Goal: Task Accomplishment & Management: Complete application form

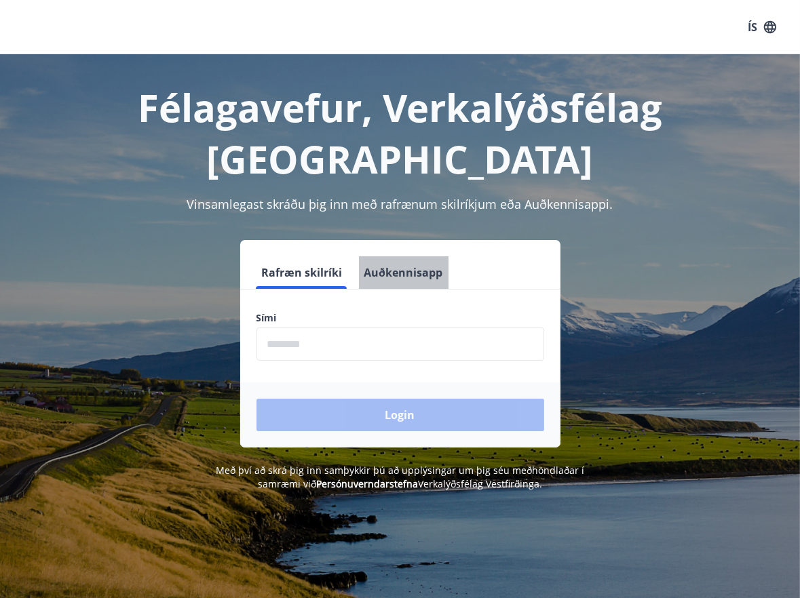
click at [406, 256] on button "Auðkennisapp" at bounding box center [404, 272] width 90 height 33
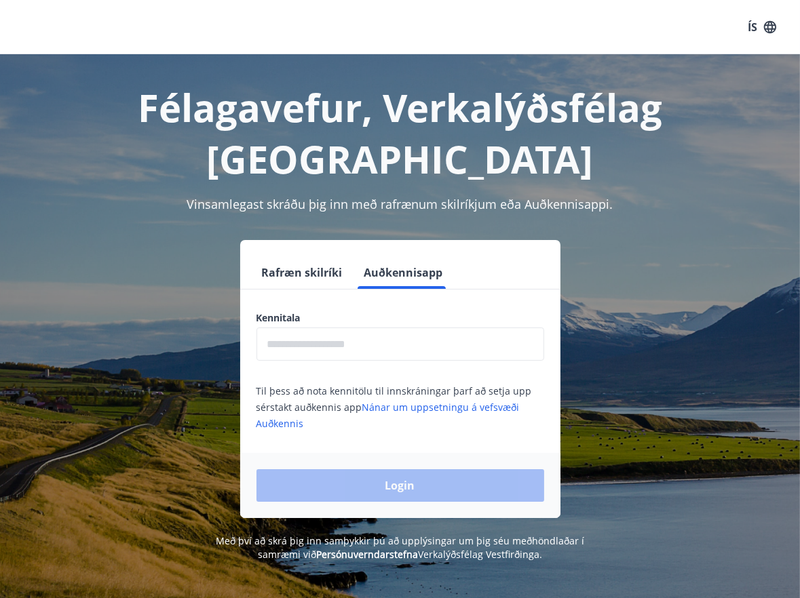
click at [372, 328] on input "text" at bounding box center [400, 344] width 288 height 33
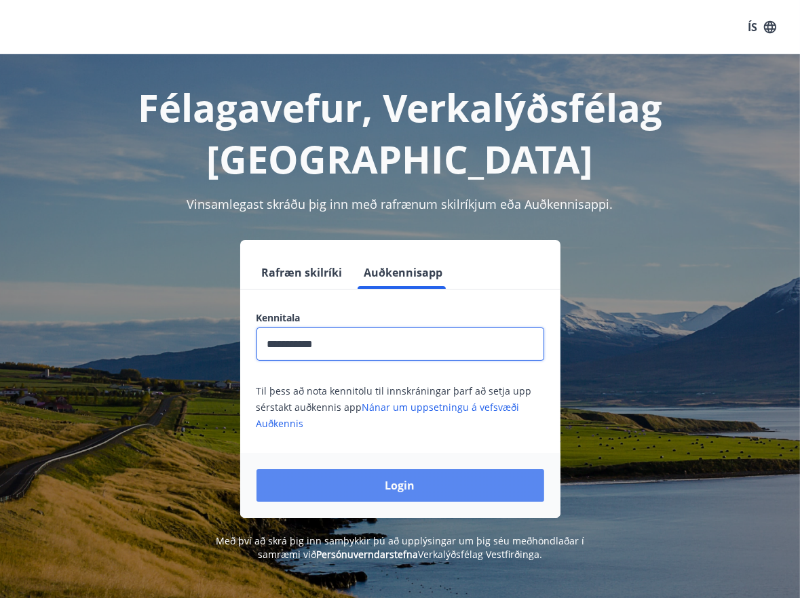
type input "**********"
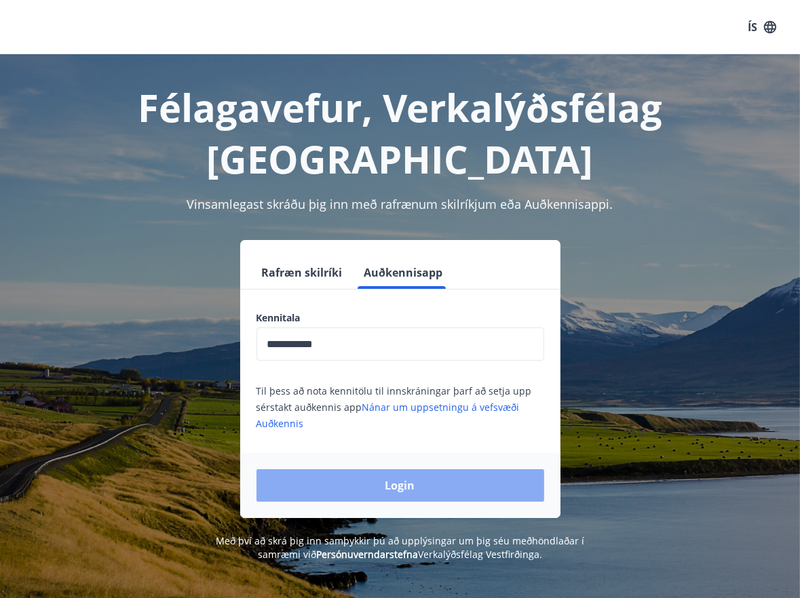
click at [386, 469] on button "Login" at bounding box center [400, 485] width 288 height 33
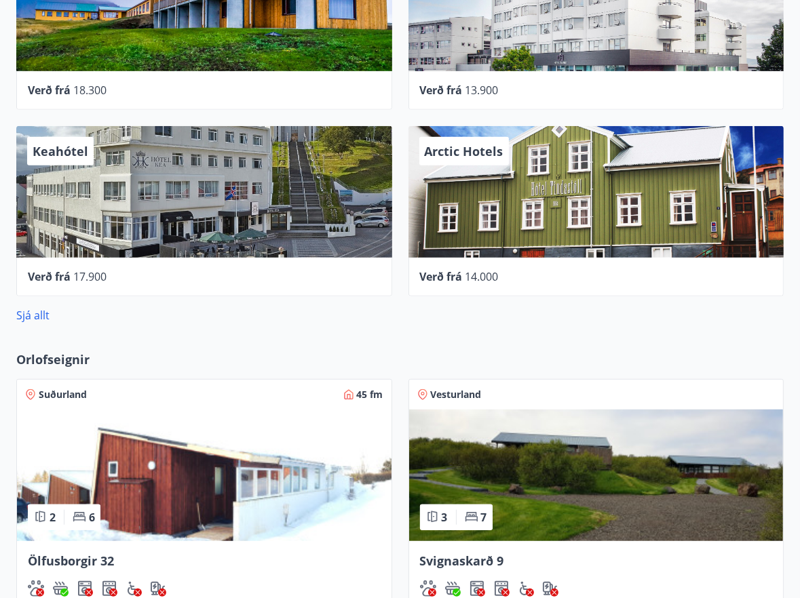
scroll to position [766, 0]
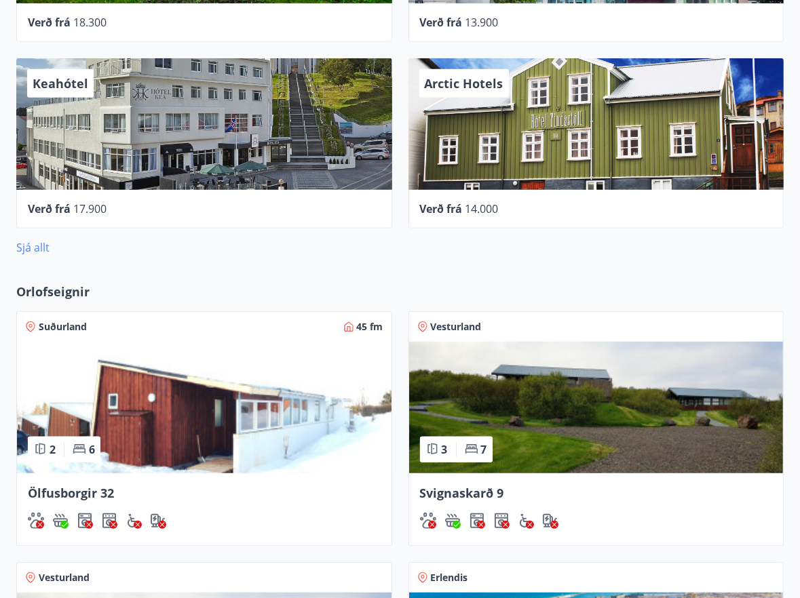
click at [33, 243] on link "Sjá allt" at bounding box center [32, 247] width 33 height 15
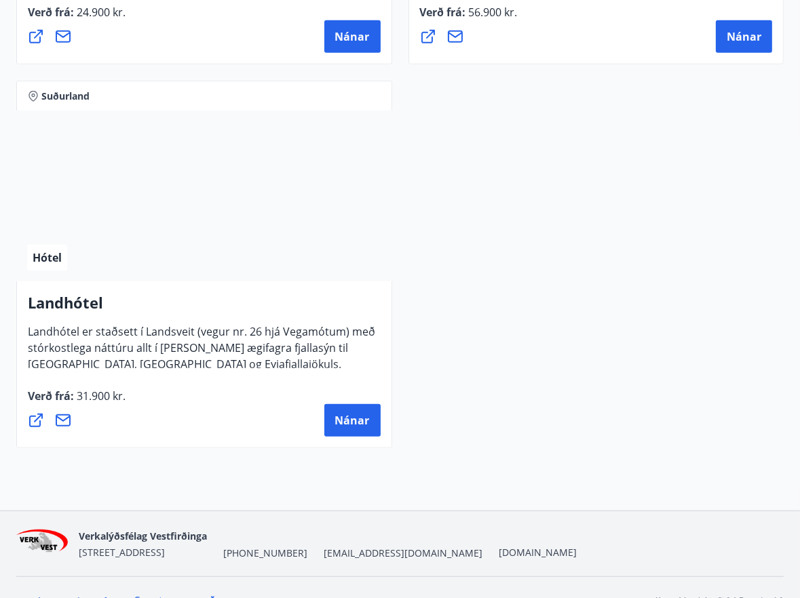
scroll to position [5569, 0]
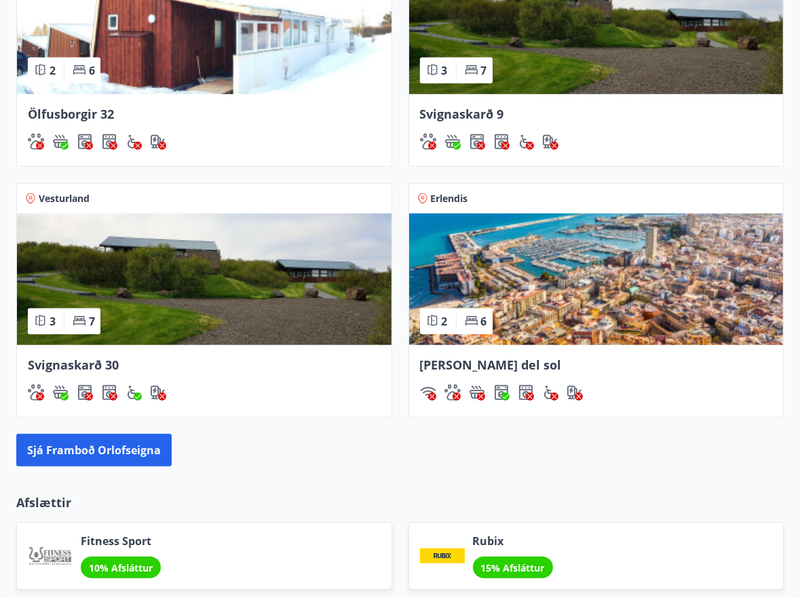
scroll to position [1213, 0]
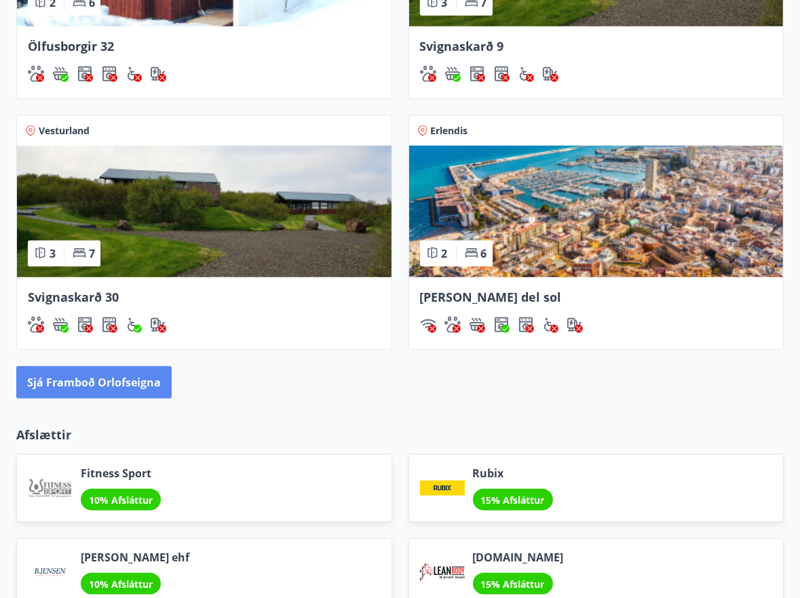
click at [124, 373] on button "Sjá framboð orlofseigna" at bounding box center [93, 382] width 155 height 33
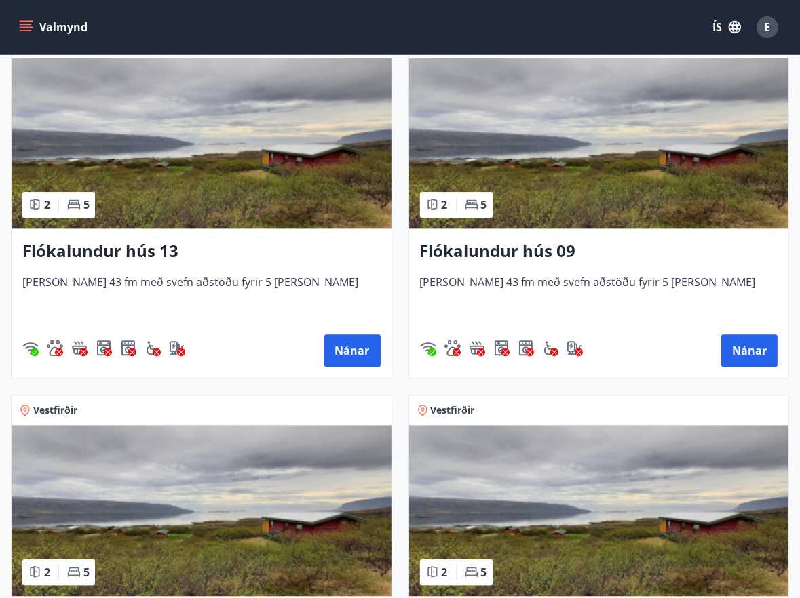
scroll to position [2849, 0]
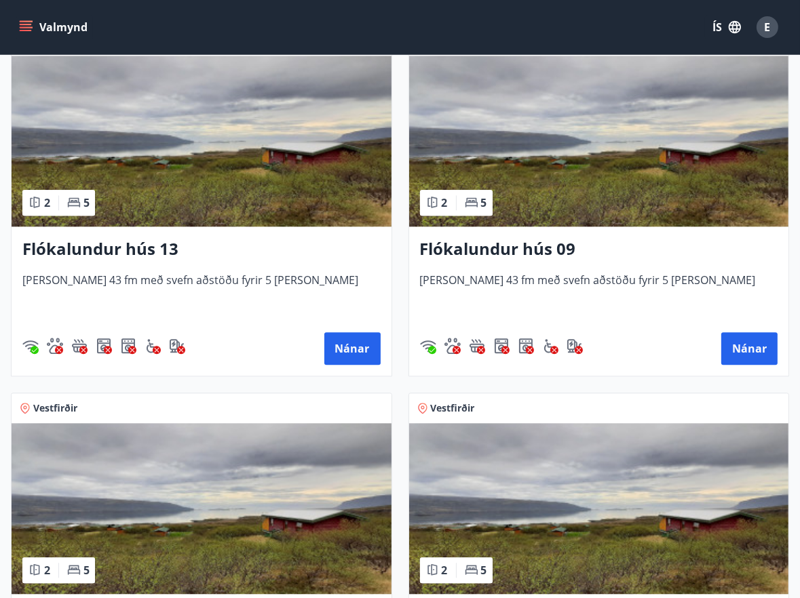
click at [160, 248] on h3 "Flókalundur hús 13" at bounding box center [201, 249] width 358 height 24
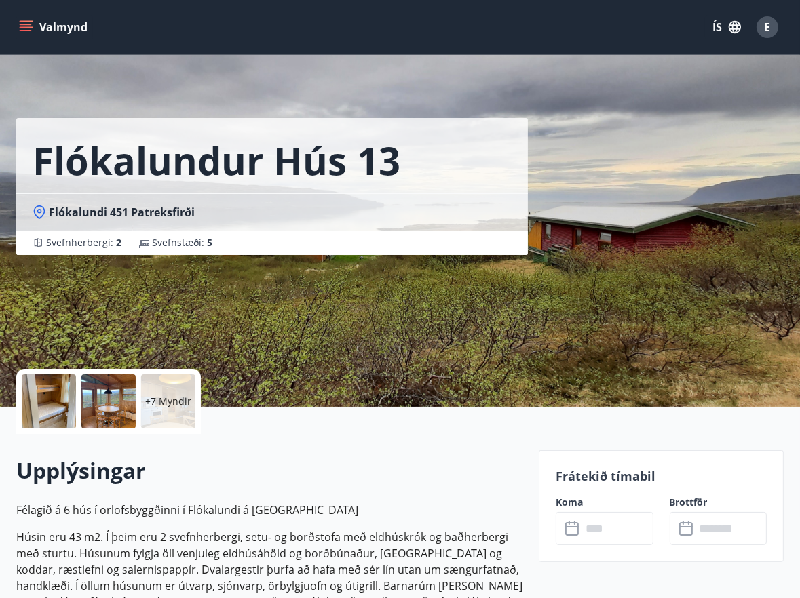
click at [66, 29] on button "Valmynd" at bounding box center [54, 27] width 77 height 24
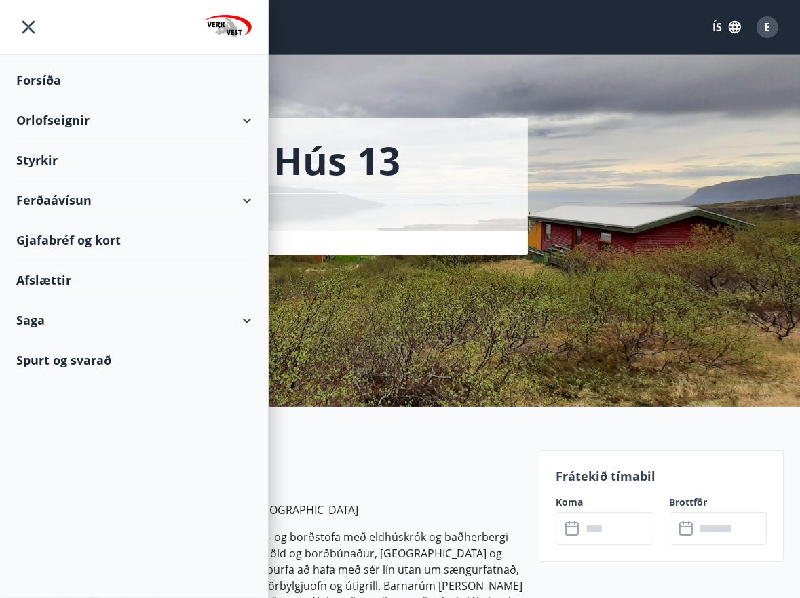
click at [123, 121] on div "Orlofseignir" at bounding box center [133, 120] width 235 height 40
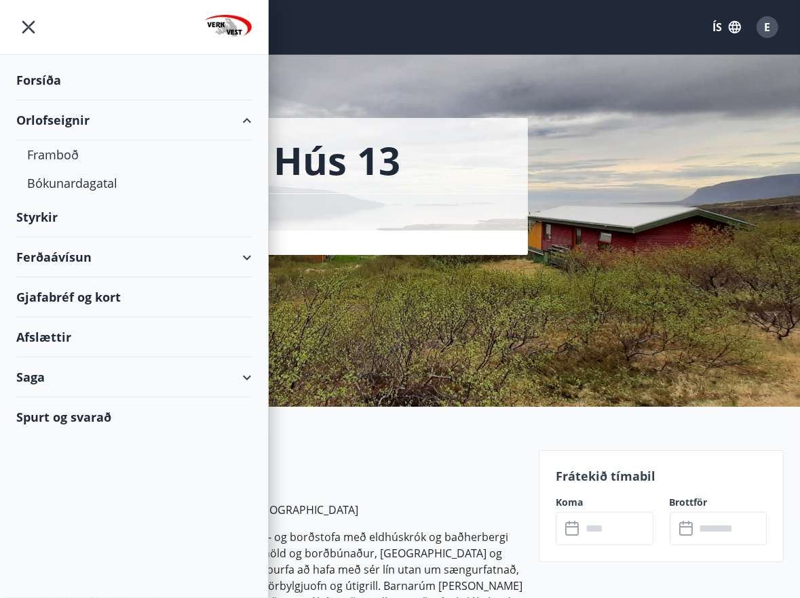
click at [98, 83] on div "Forsíða" at bounding box center [133, 80] width 235 height 40
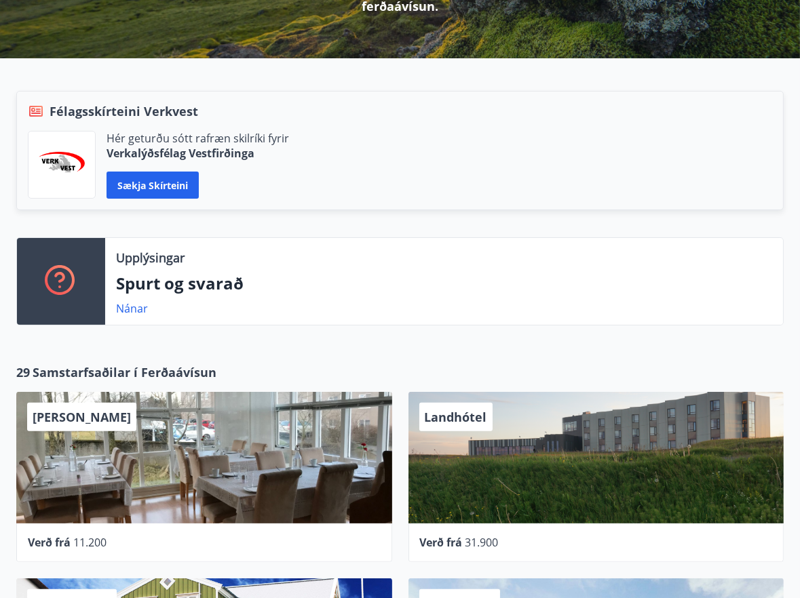
scroll to position [271, 0]
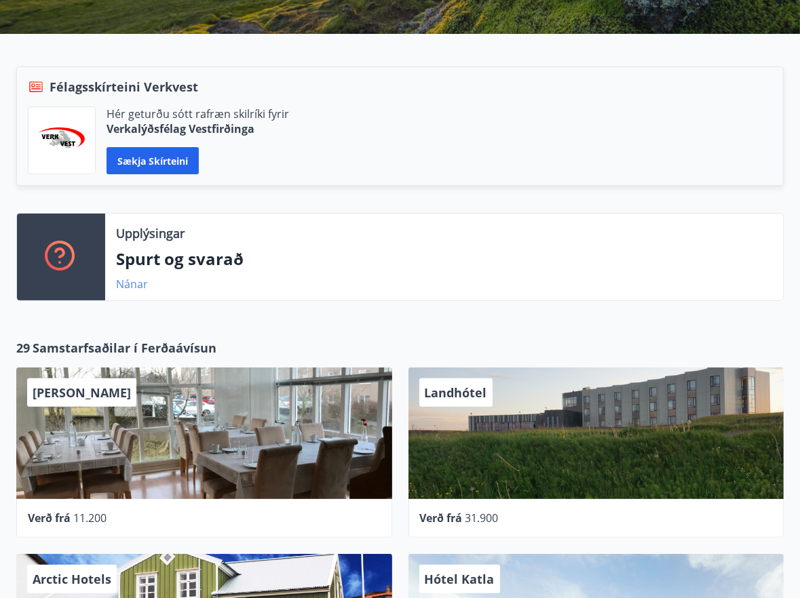
click at [131, 283] on link "Nánar" at bounding box center [132, 284] width 32 height 15
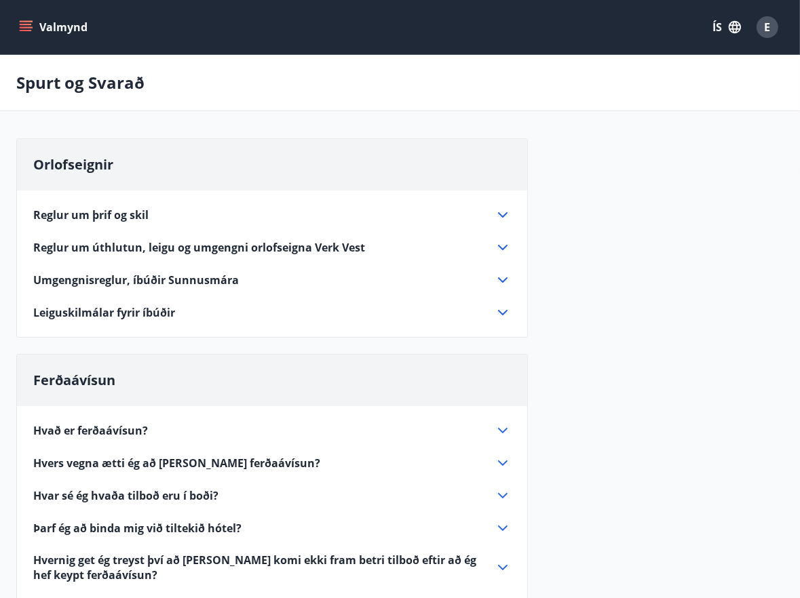
click at [501, 247] on icon at bounding box center [502, 247] width 9 height 5
